Goal: Information Seeking & Learning: Learn about a topic

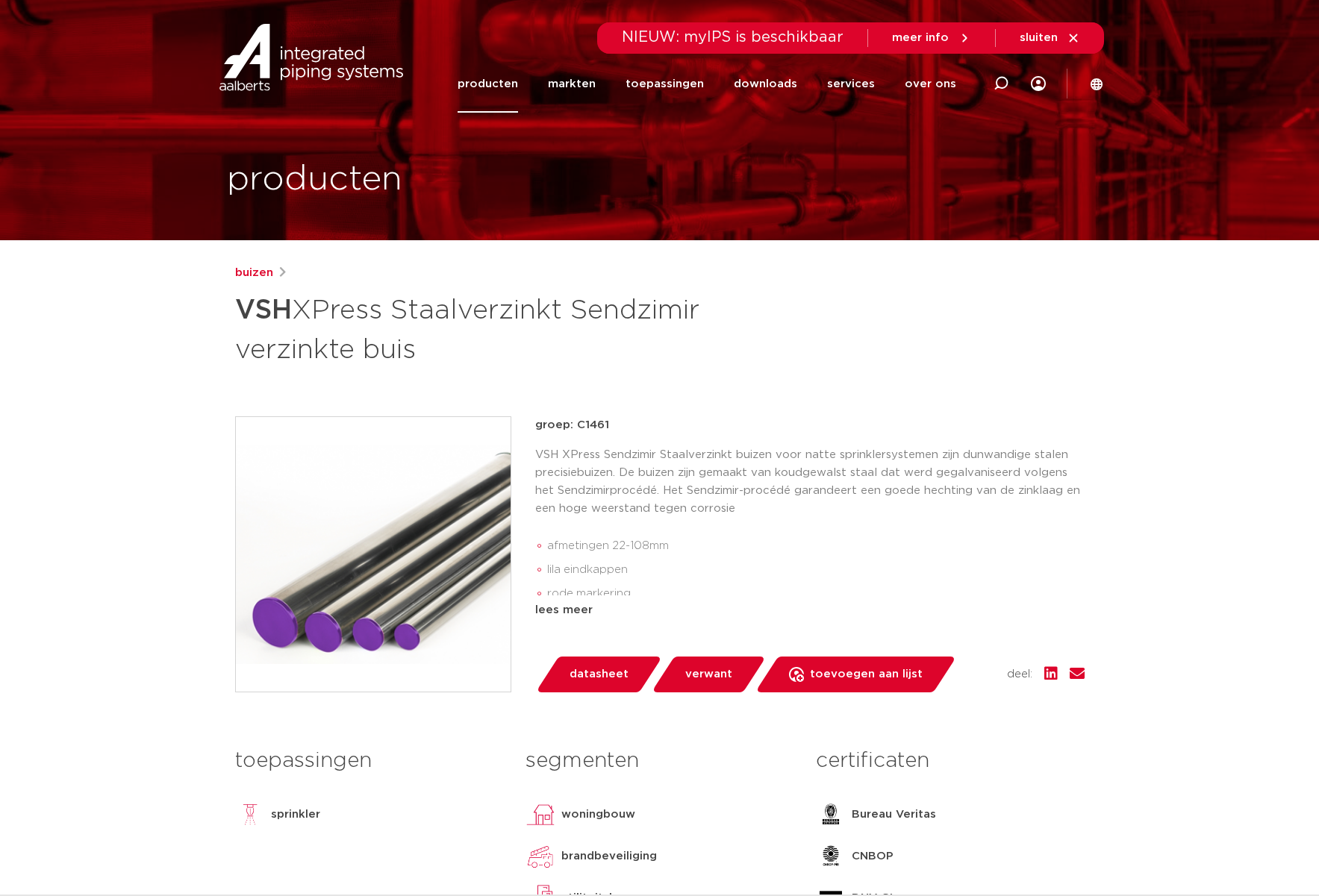
click at [709, 350] on h1 "VSH XPress Staalverzinkt Sendzimir verzinkte buis" at bounding box center [515, 329] width 561 height 80
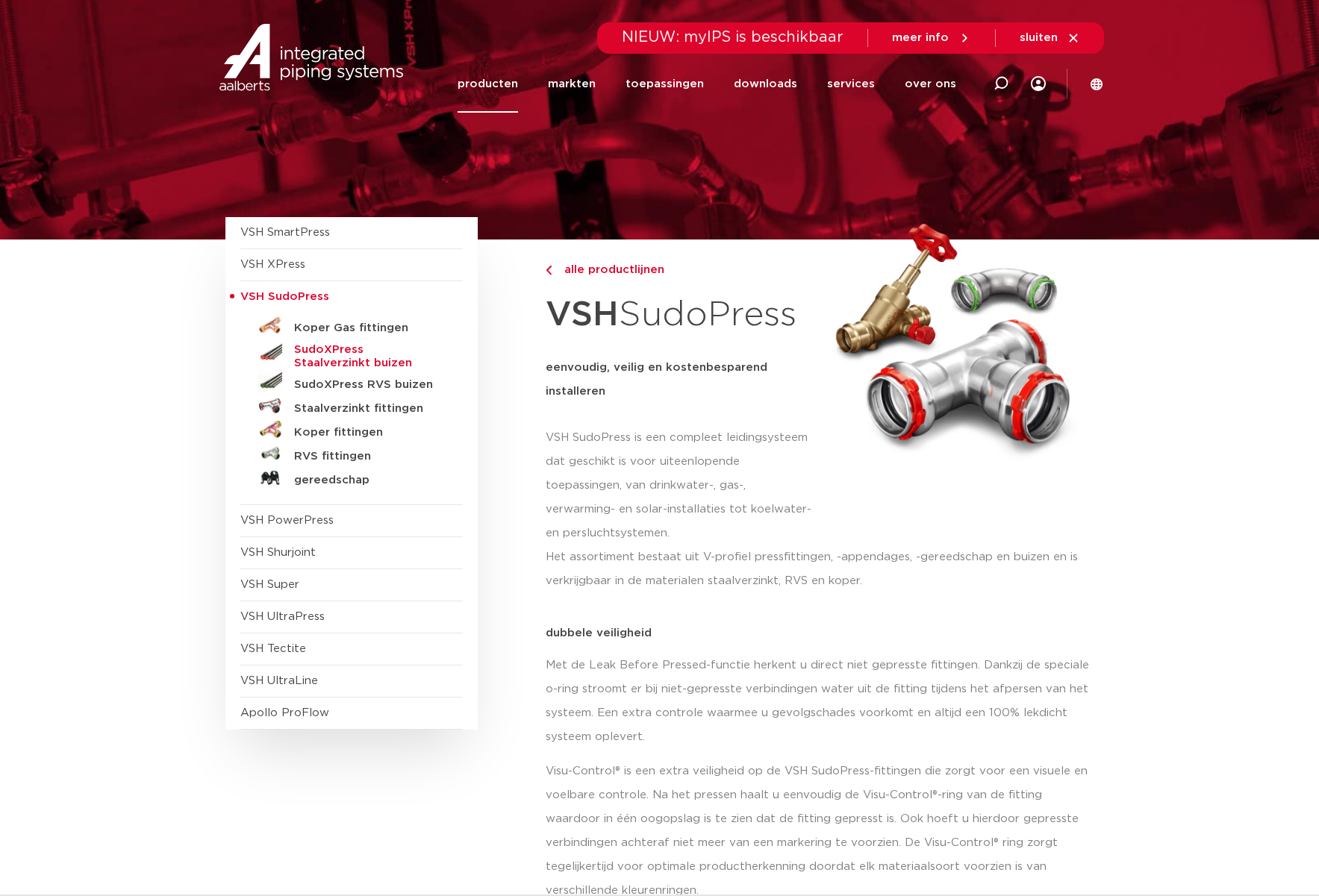
click at [386, 351] on h5 "SudoXPress Staalverzinkt buizen" at bounding box center [368, 356] width 148 height 27
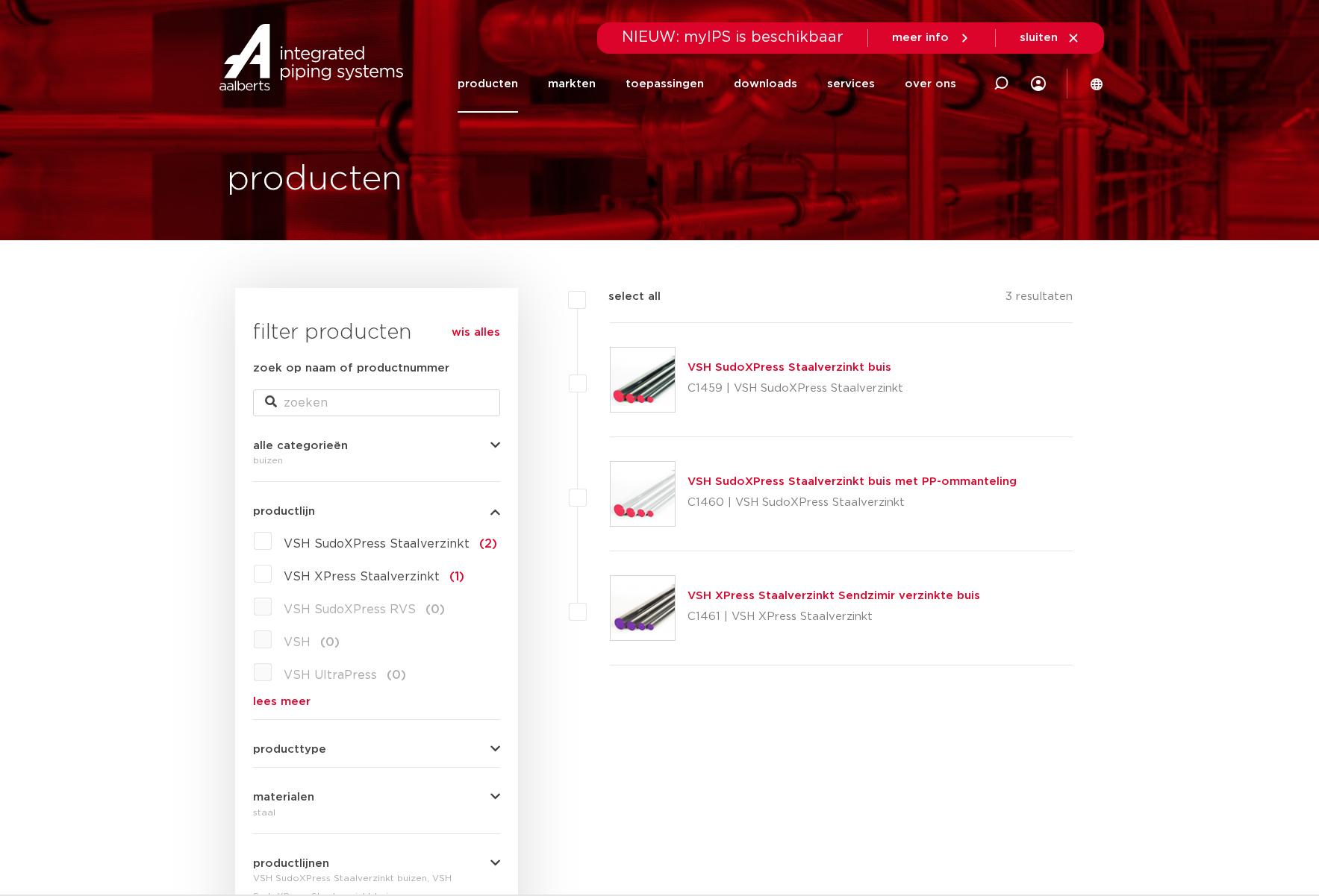
click at [759, 366] on link "VSH SudoXPress Staalverzinkt buis" at bounding box center [789, 367] width 204 height 11
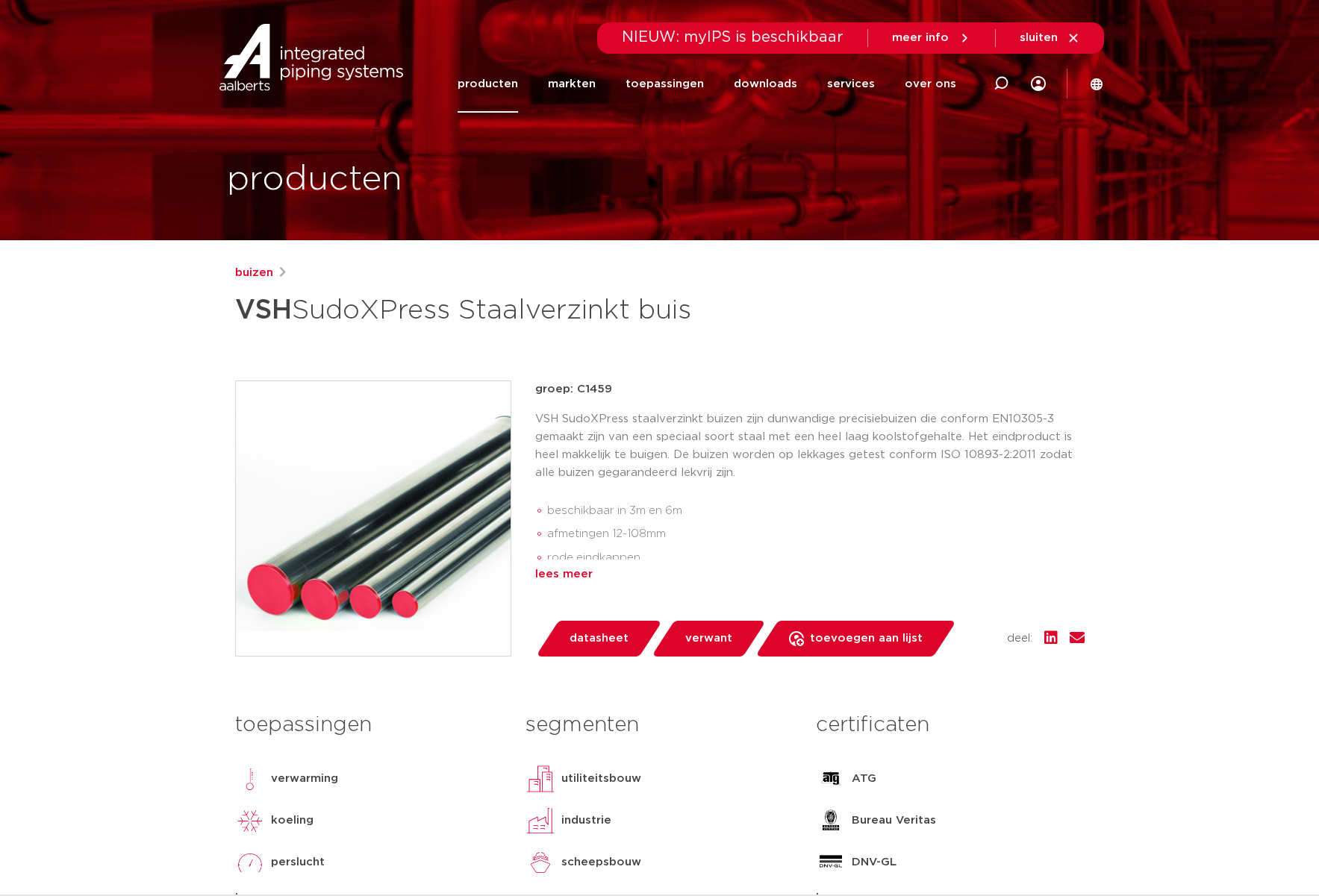
click at [576, 572] on div "lees meer" at bounding box center [809, 574] width 549 height 18
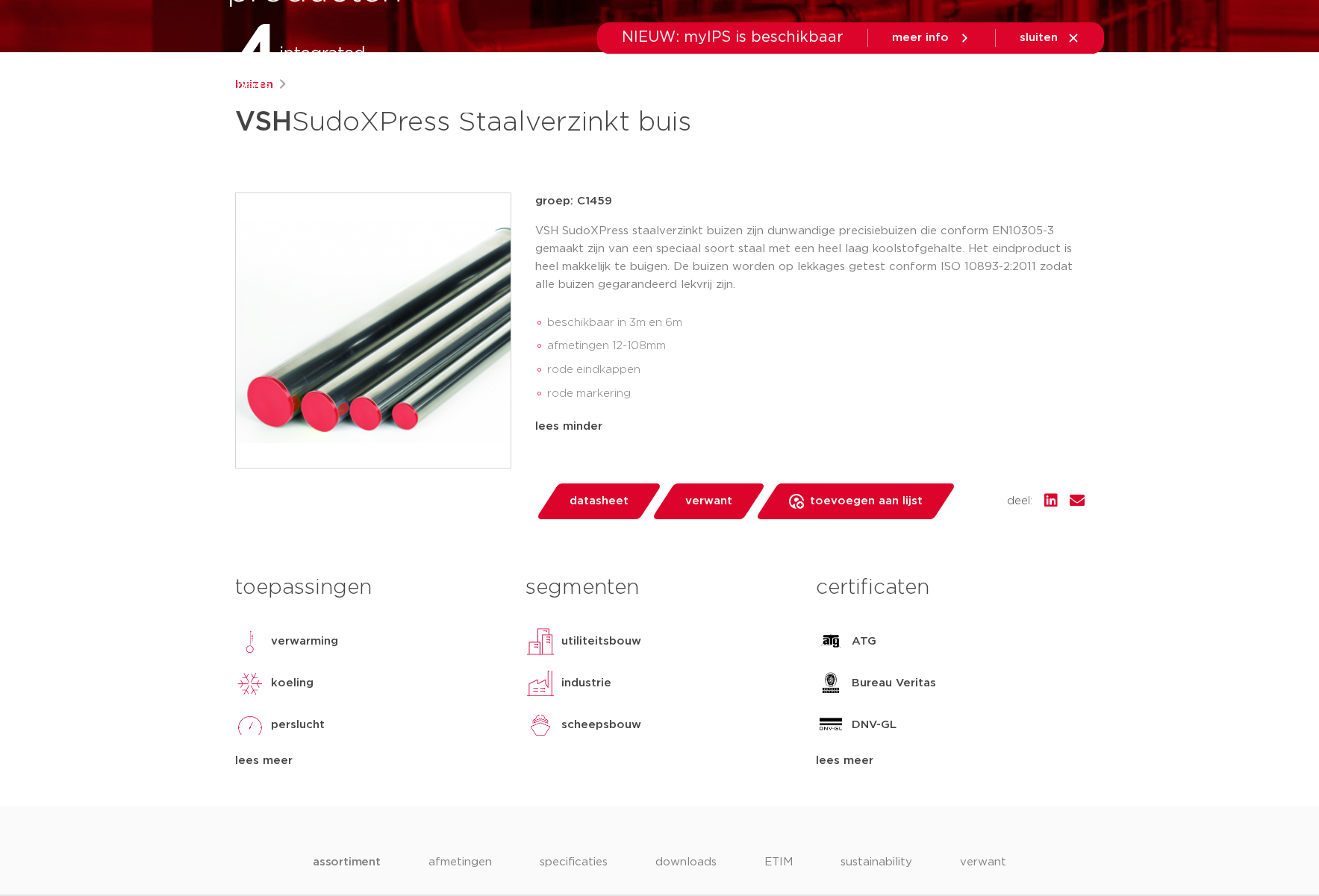
scroll to position [448, 0]
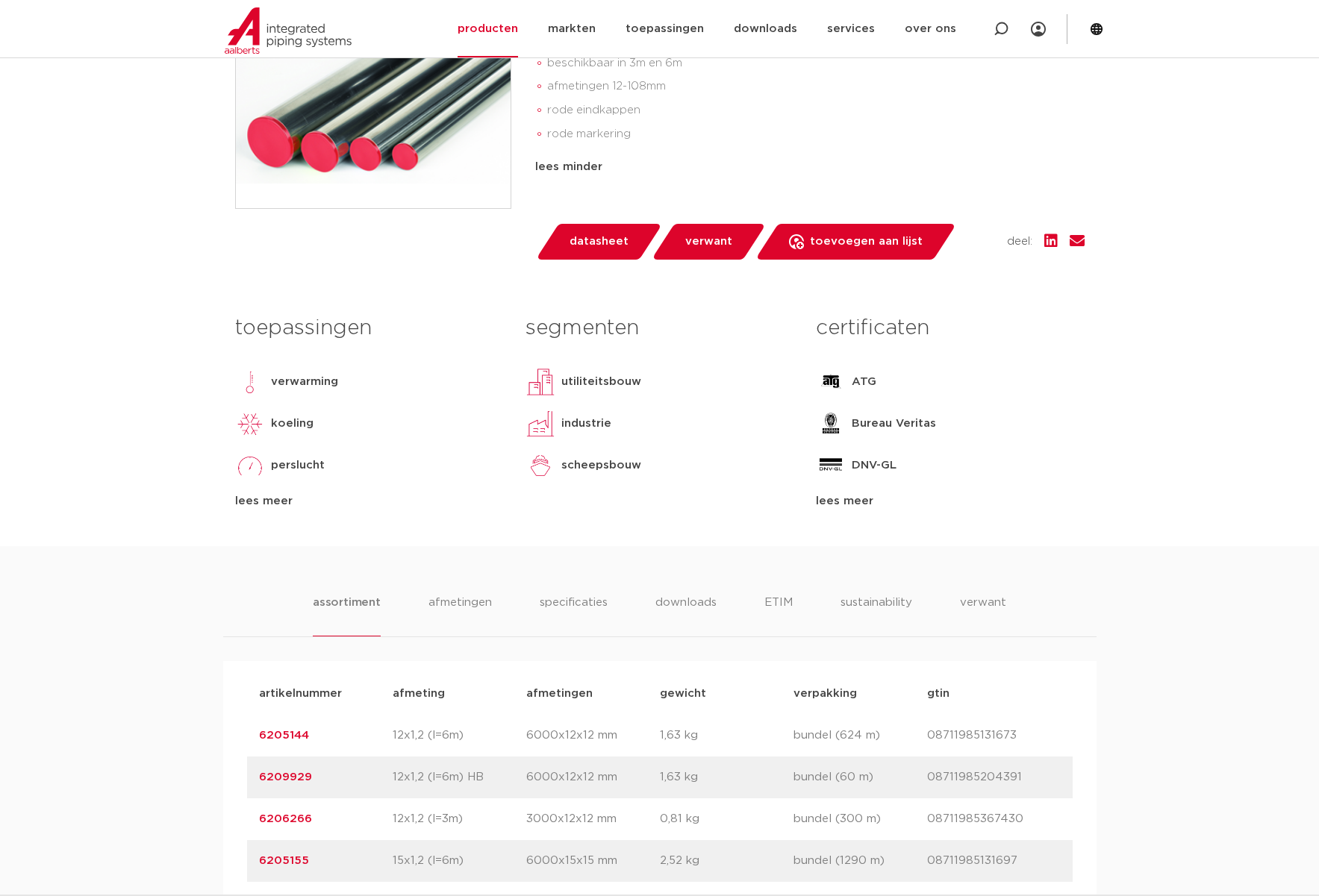
click at [843, 504] on div "lees meer" at bounding box center [950, 501] width 268 height 18
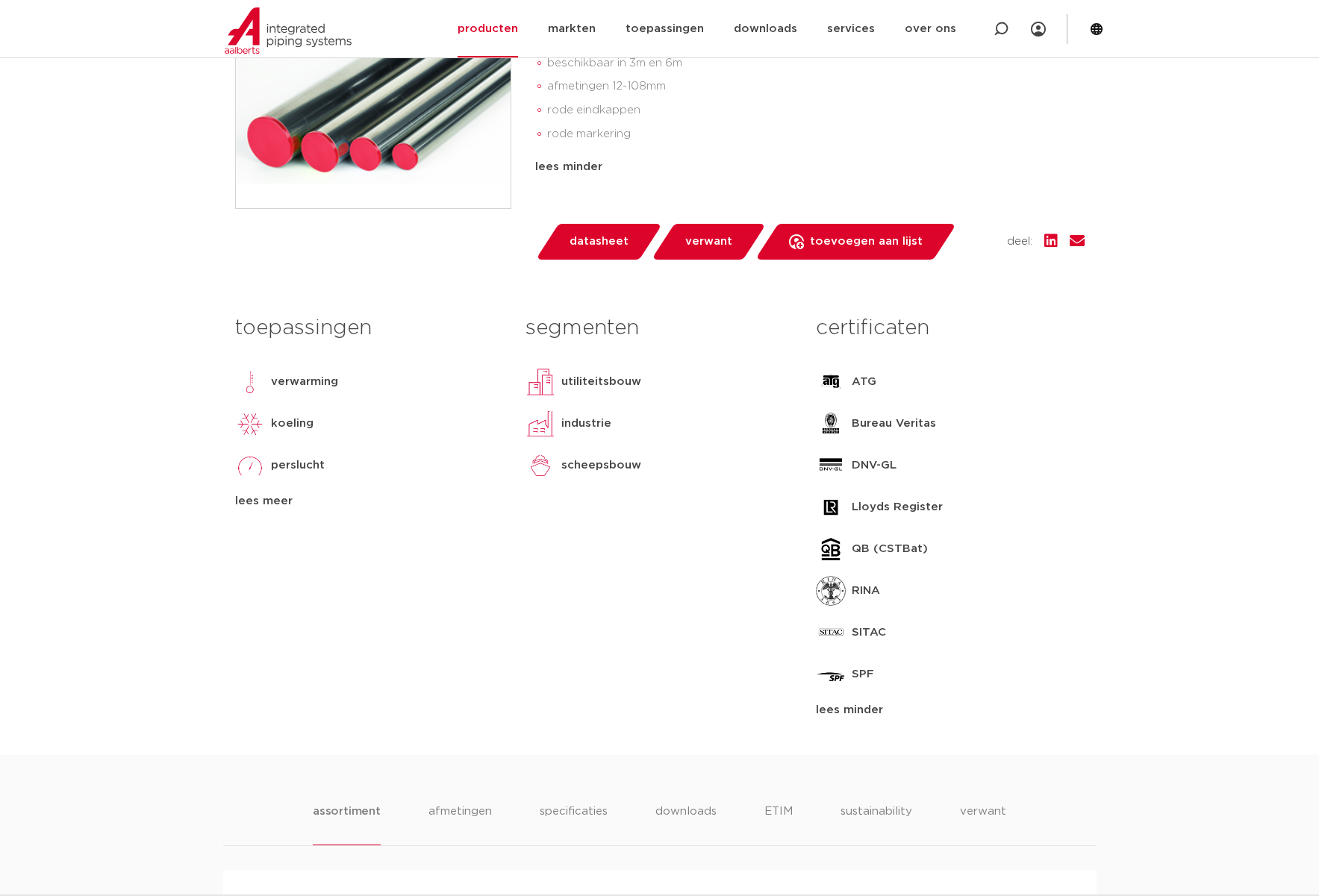
click at [256, 501] on div "lees meer" at bounding box center [369, 501] width 268 height 18
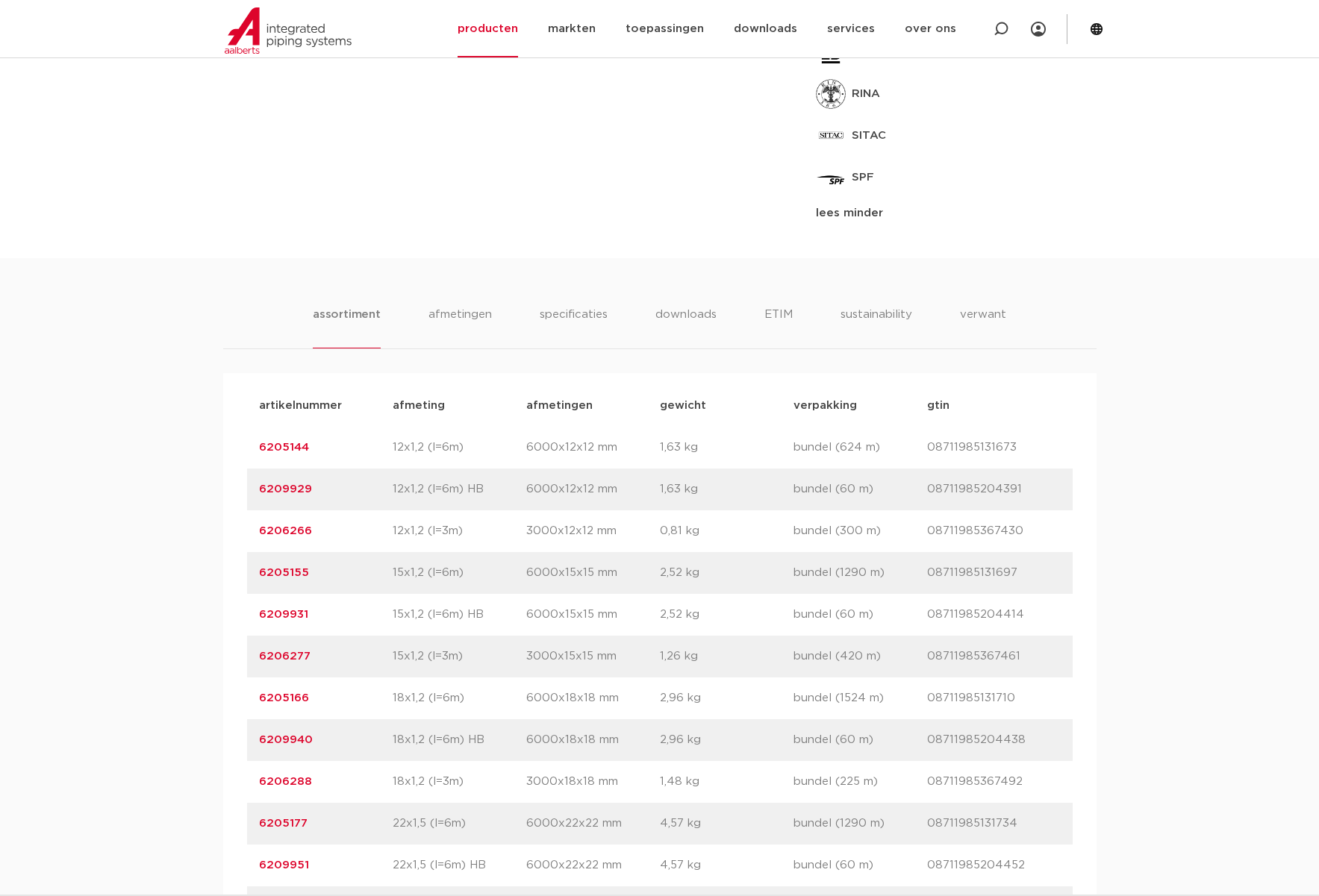
scroll to position [970, 0]
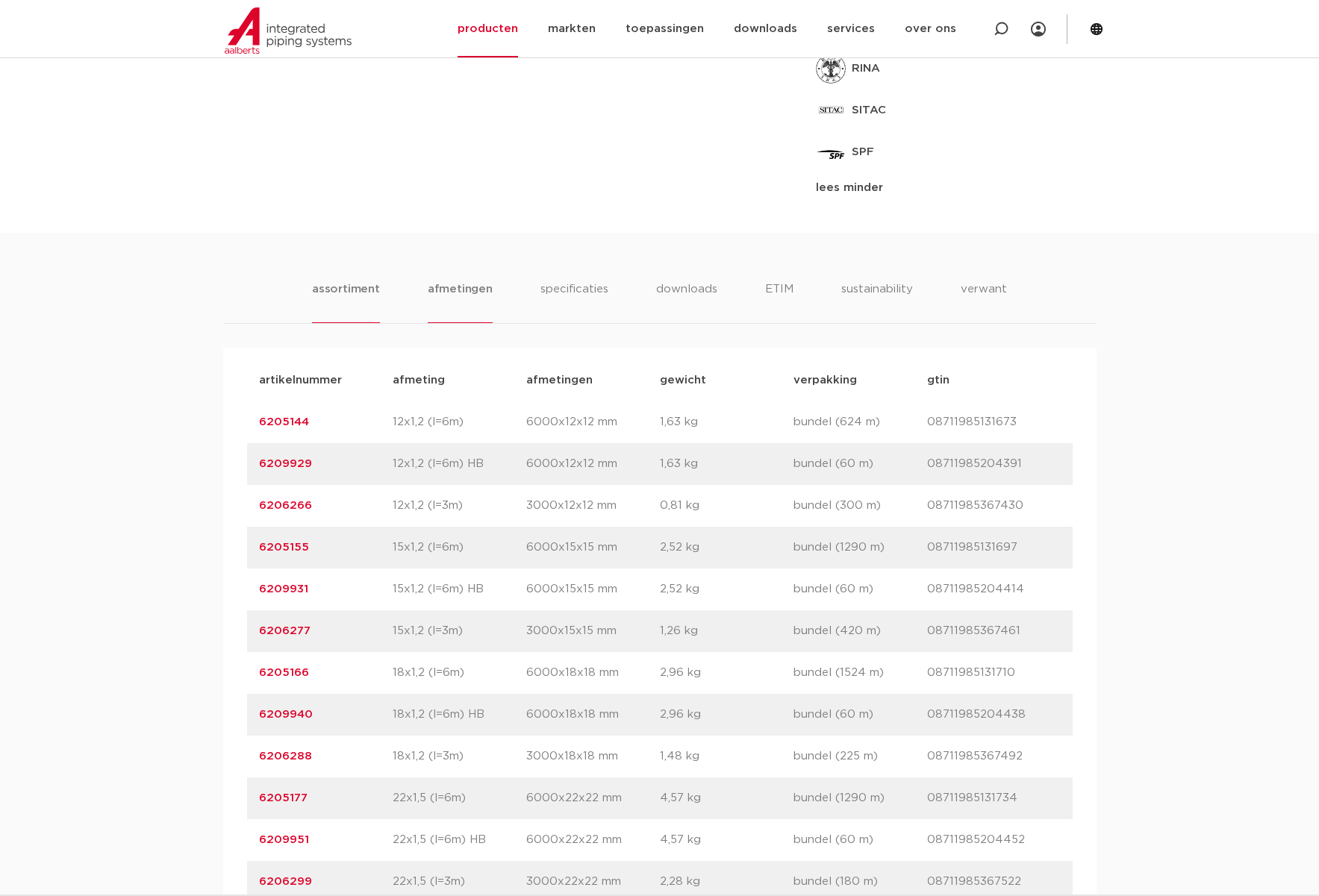
click at [476, 287] on li "afmetingen" at bounding box center [460, 302] width 65 height 43
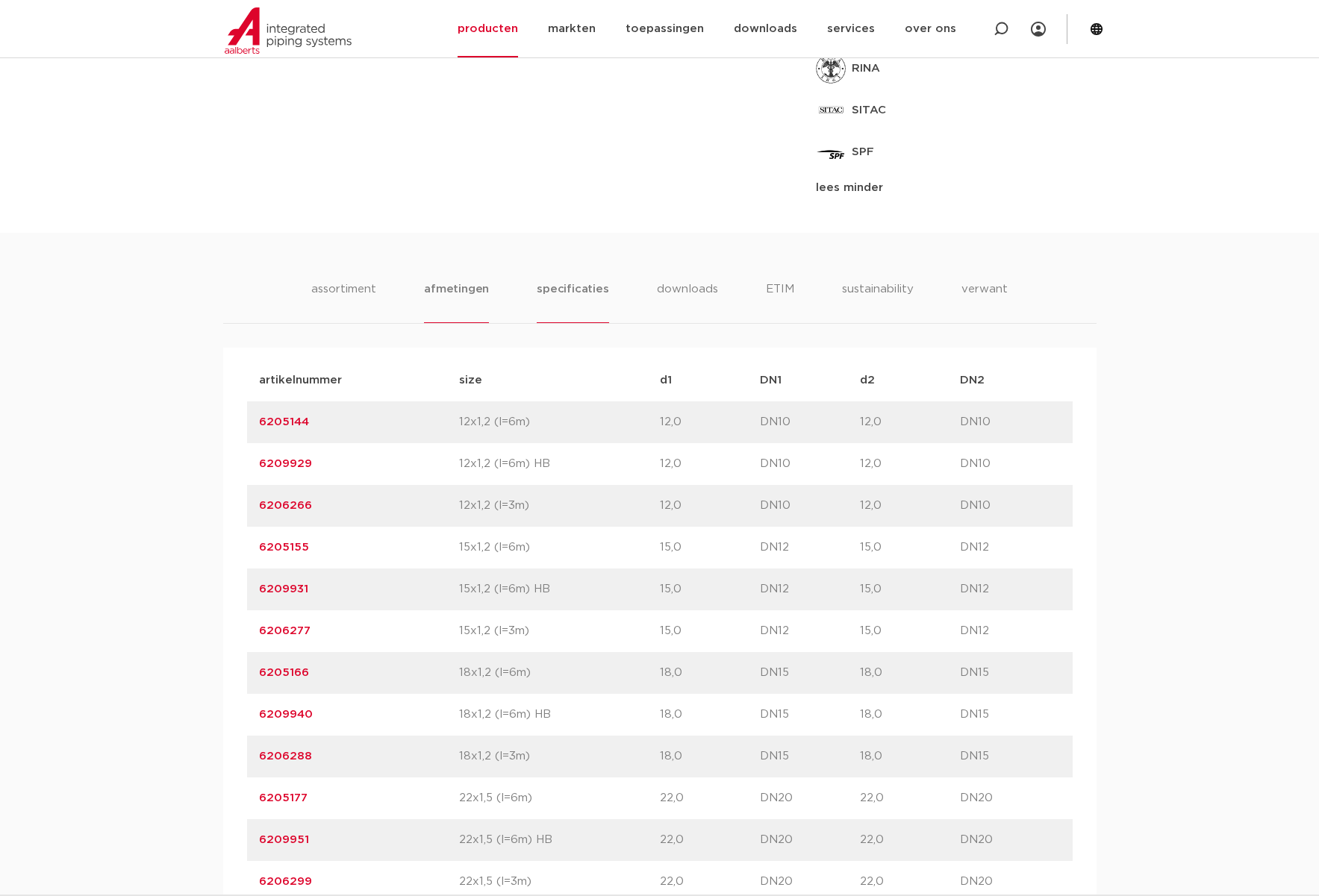
click at [576, 293] on li "specificaties" at bounding box center [572, 302] width 71 height 43
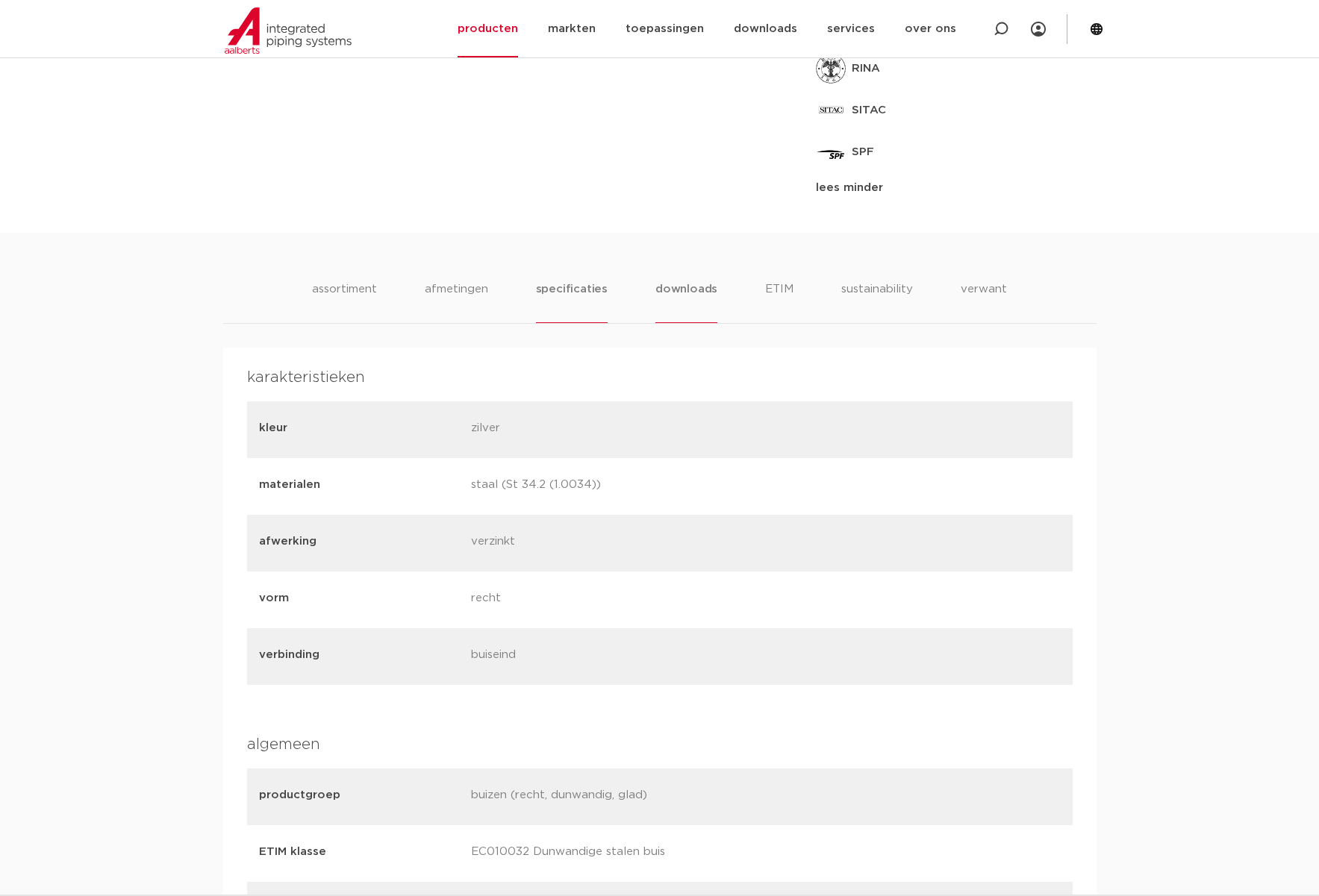
click at [673, 295] on li "downloads" at bounding box center [687, 302] width 62 height 43
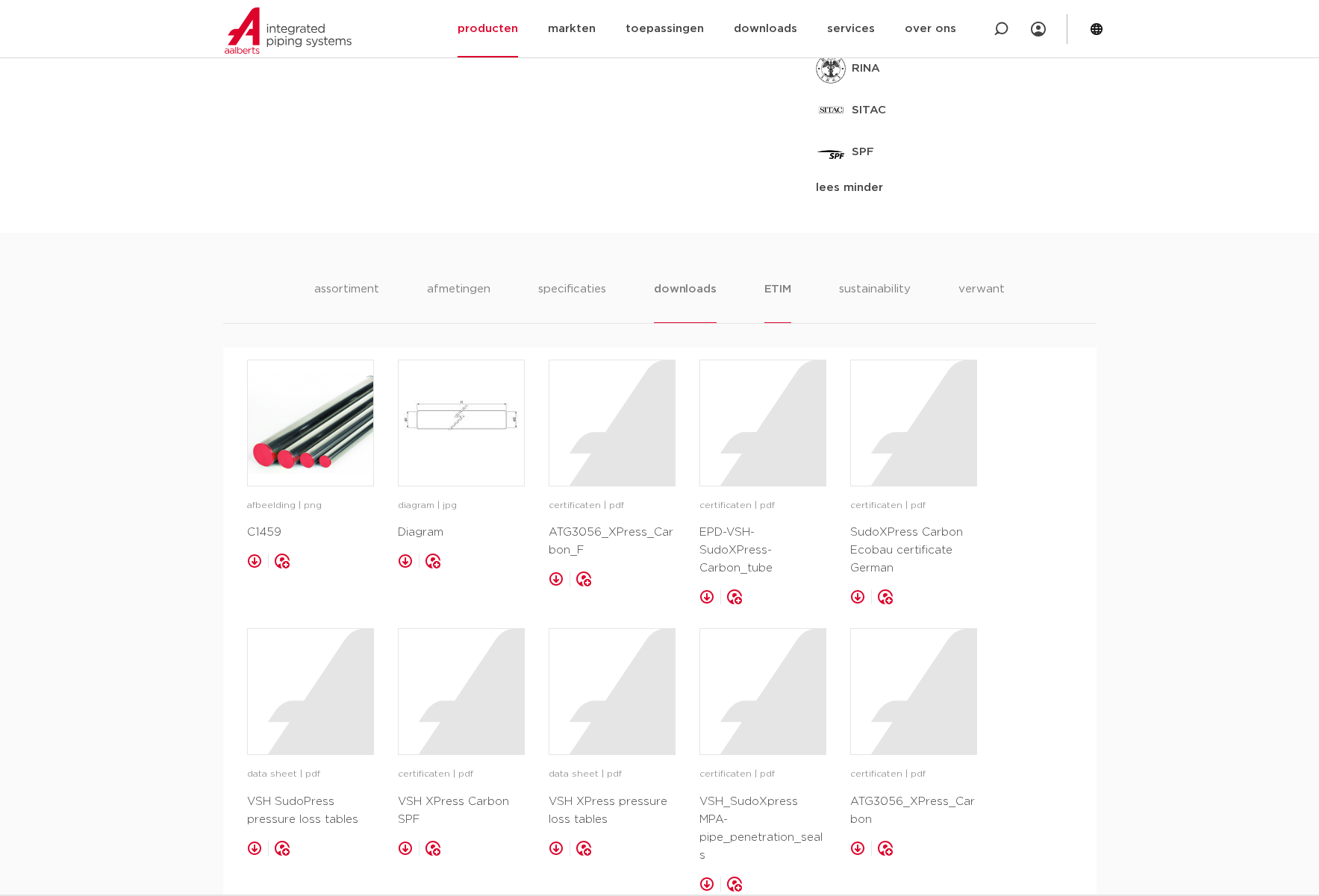
click at [771, 289] on li "ETIM" at bounding box center [778, 302] width 27 height 43
